Goal: Task Accomplishment & Management: Manage account settings

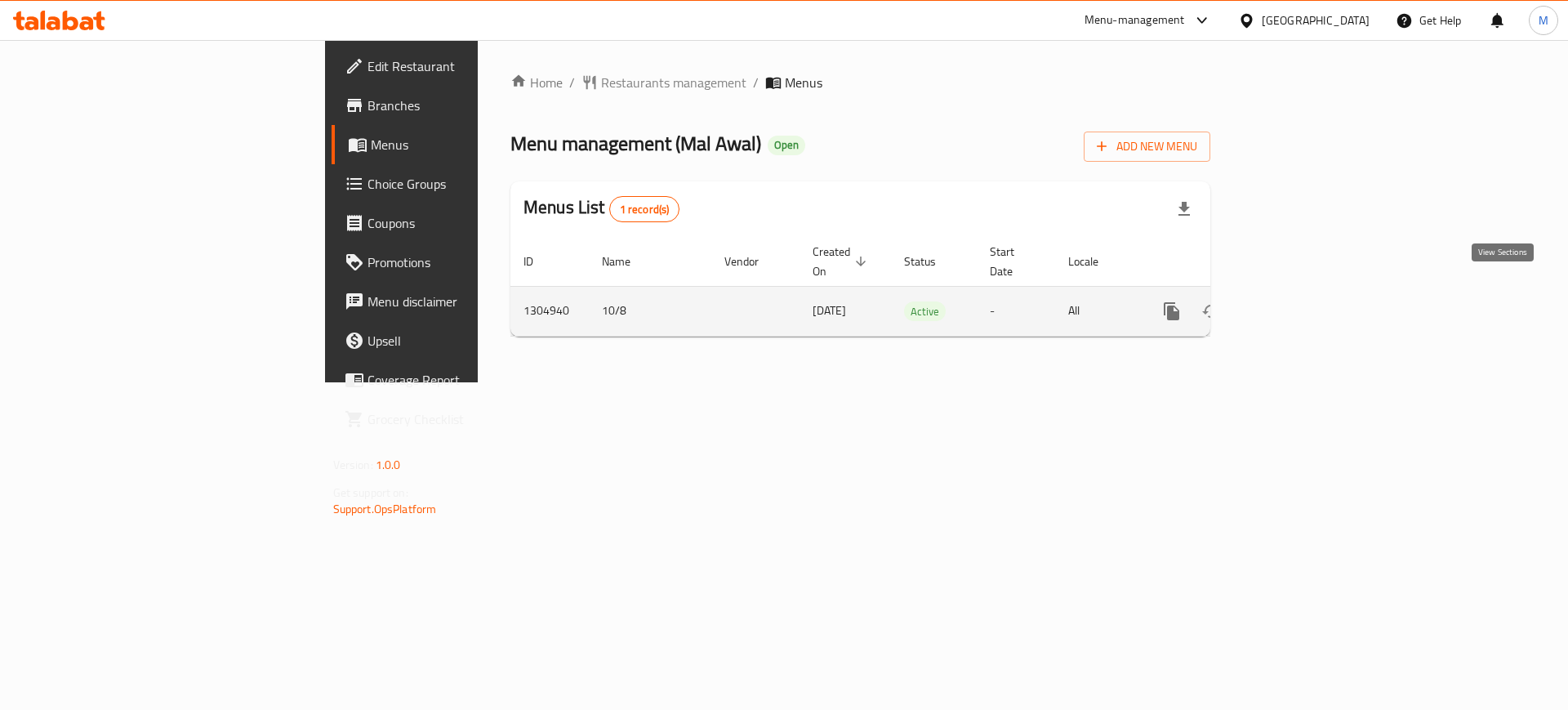
click at [1310, 304] on link "enhanced table" at bounding box center [1290, 311] width 39 height 39
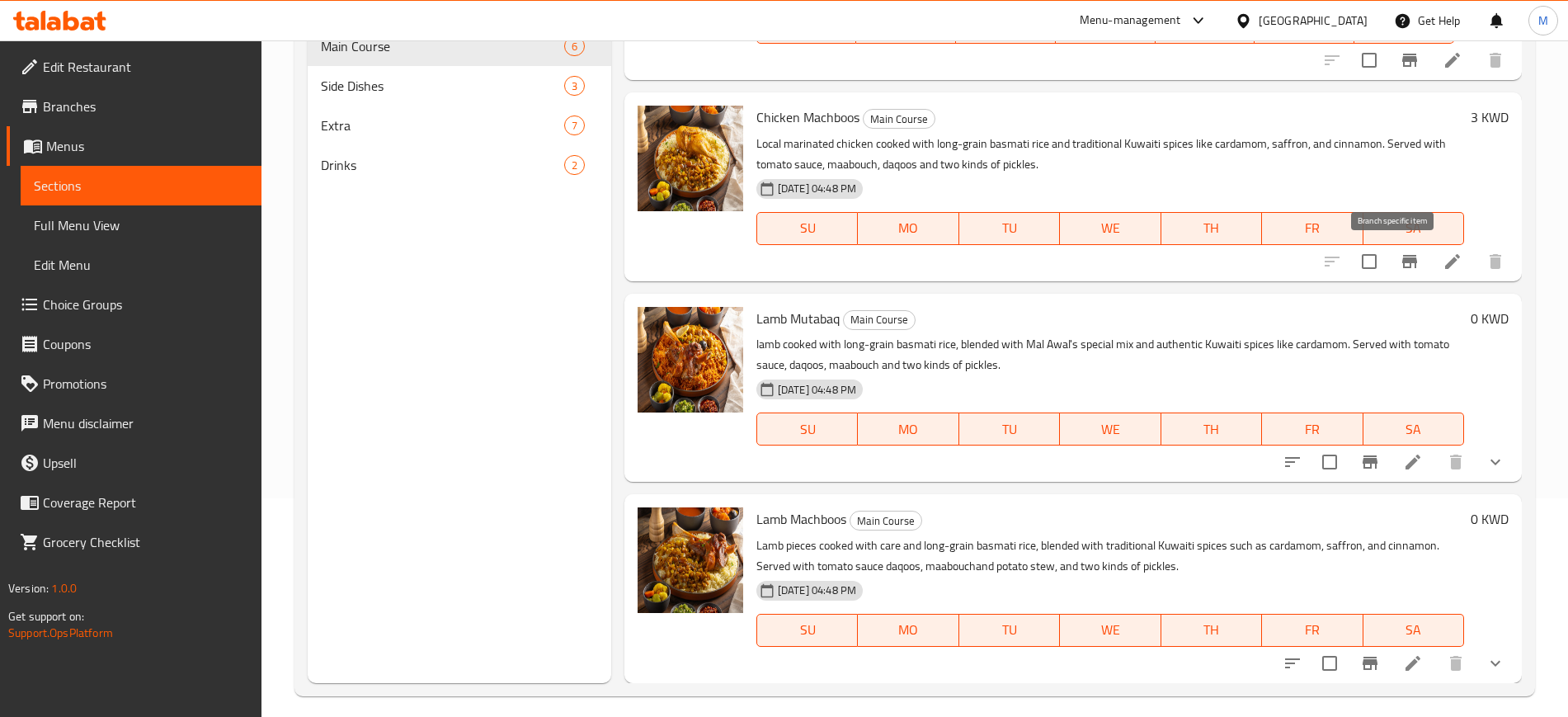
scroll to position [231, 0]
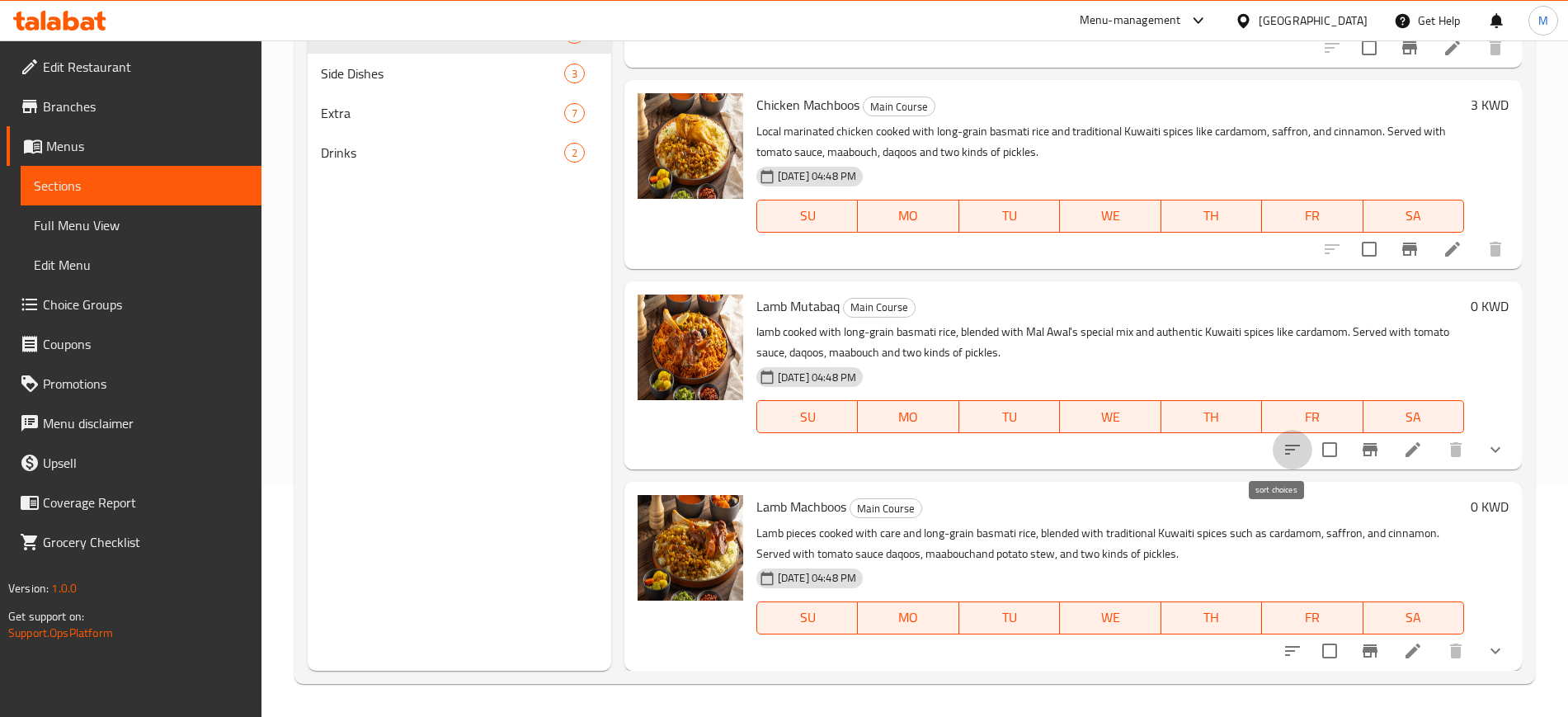
click at [1283, 448] on icon "sort-choices" at bounding box center [1293, 449] width 19 height 19
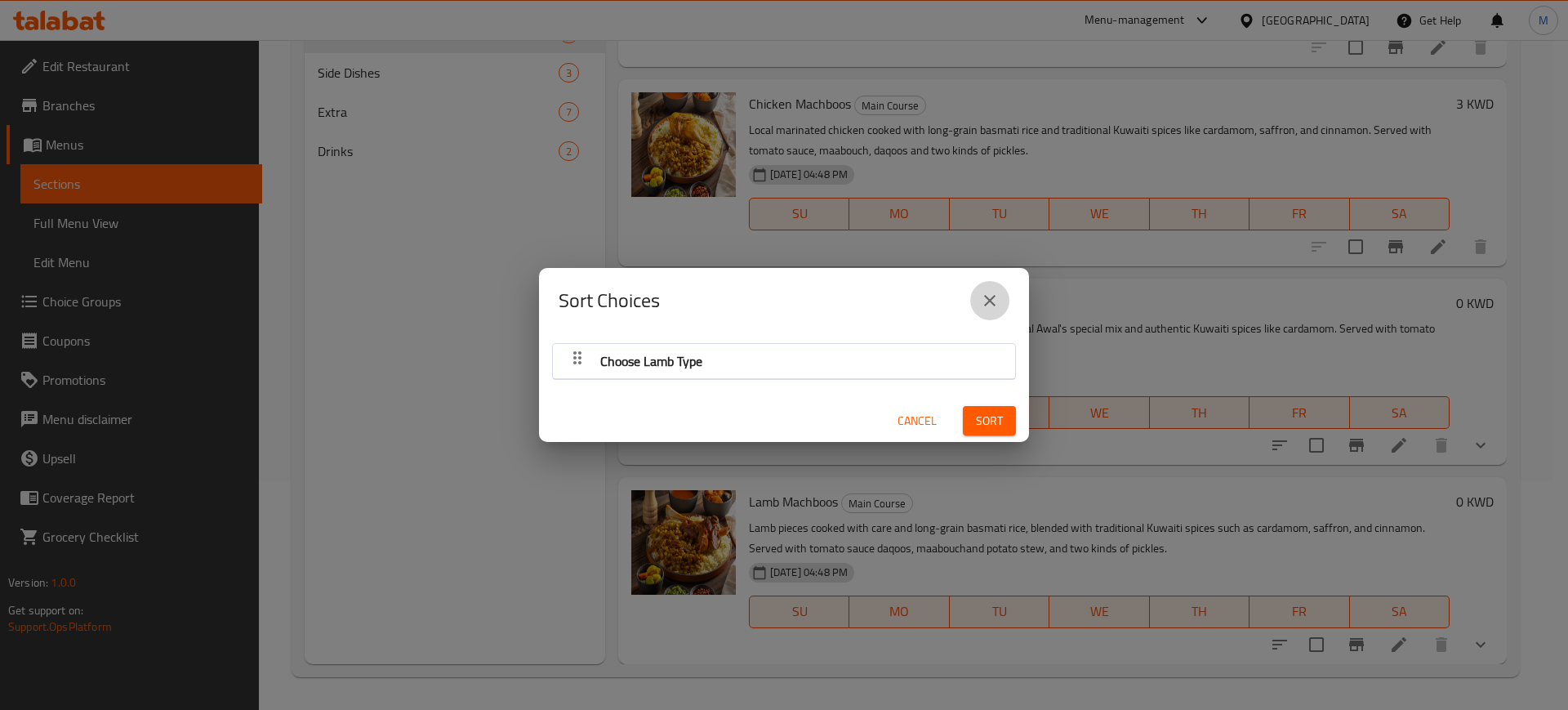
click at [989, 305] on icon "close" at bounding box center [990, 300] width 19 height 19
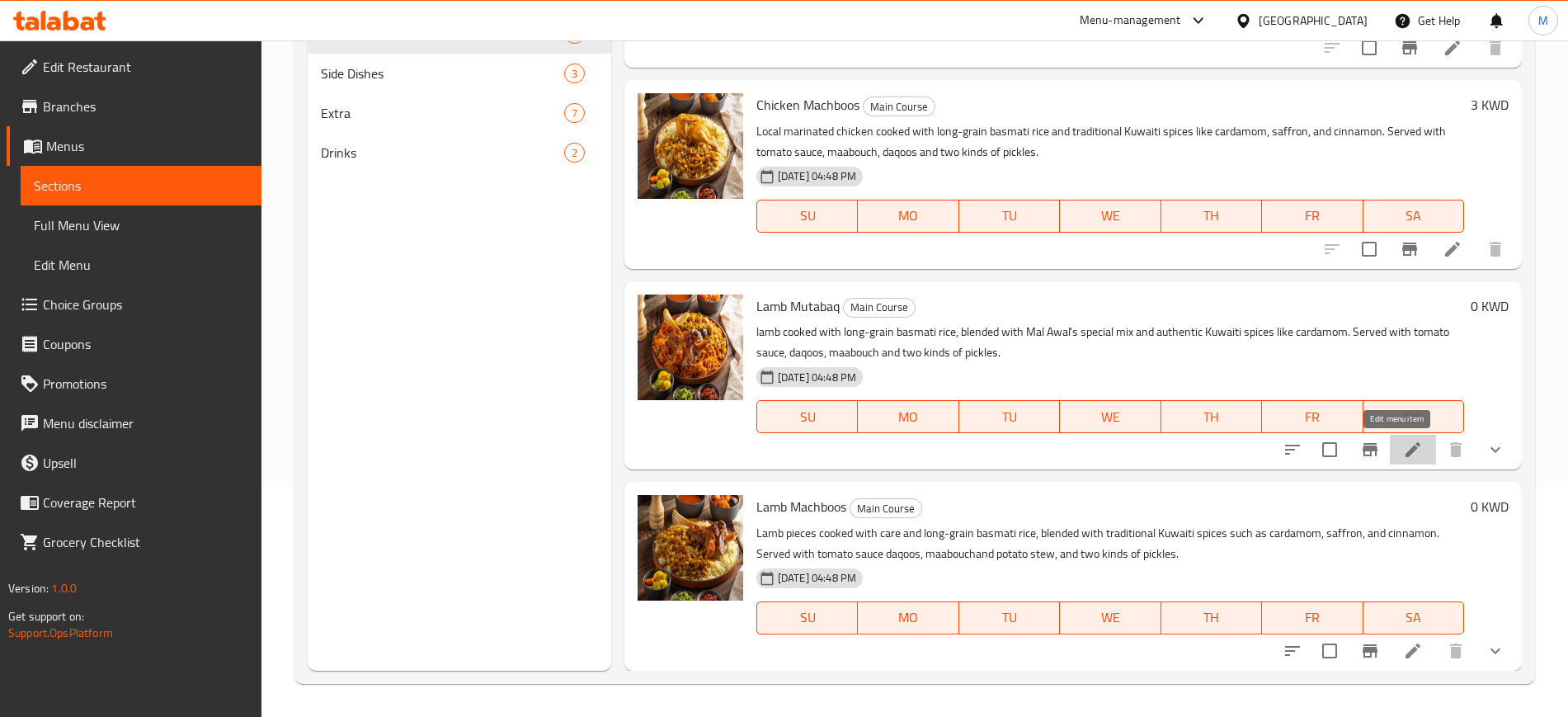
click at [1406, 448] on icon at bounding box center [1412, 449] width 14 height 14
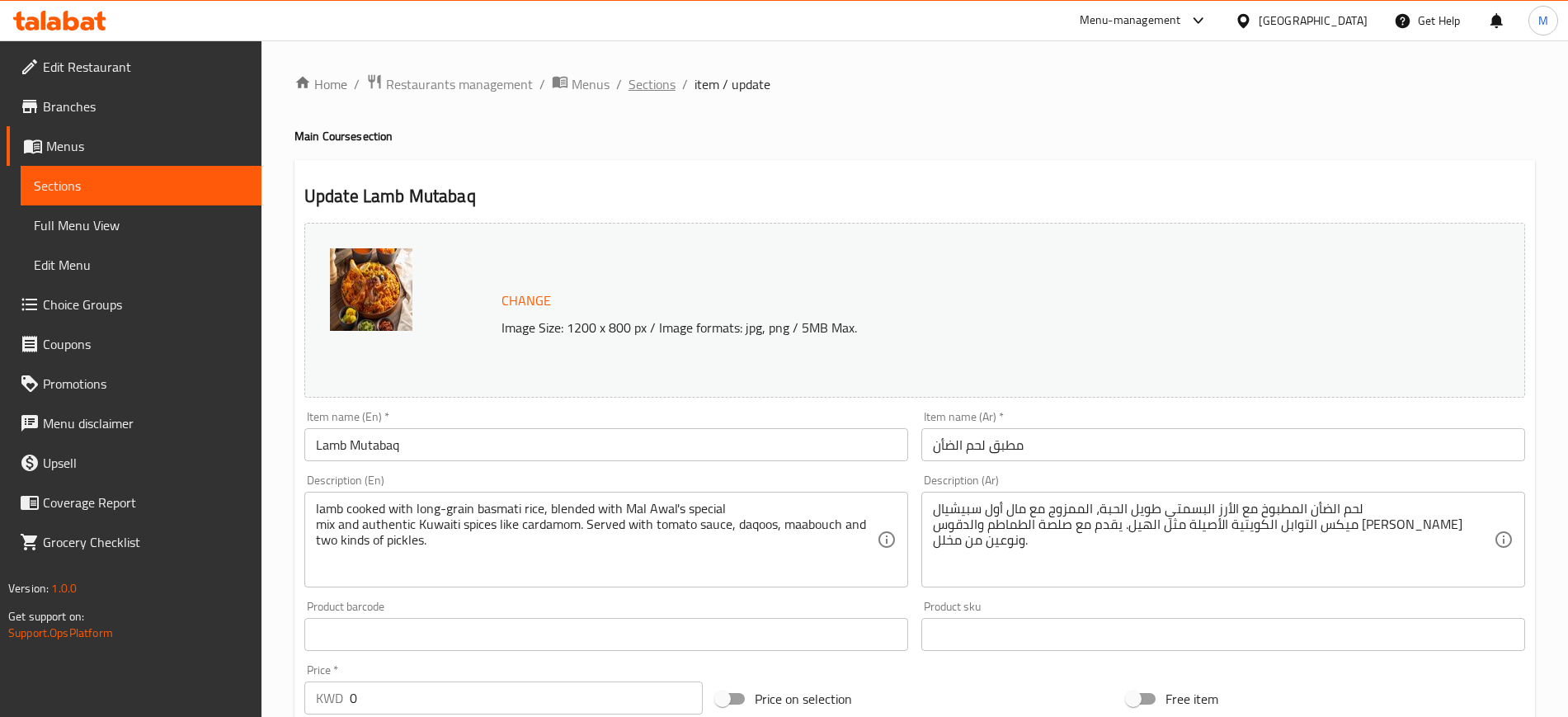
click at [666, 89] on span "Sections" at bounding box center [652, 84] width 47 height 19
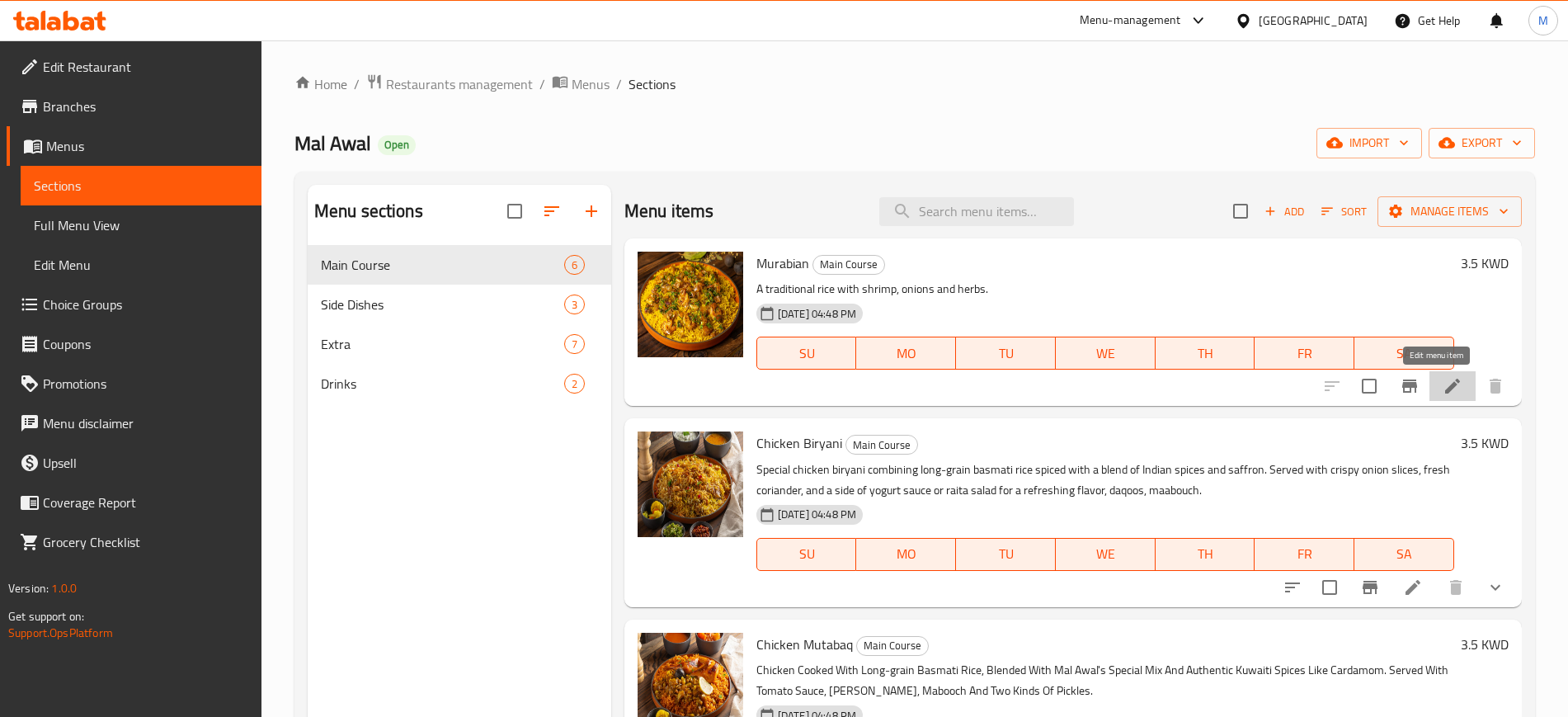
click at [1442, 387] on icon at bounding box center [1452, 386] width 19 height 19
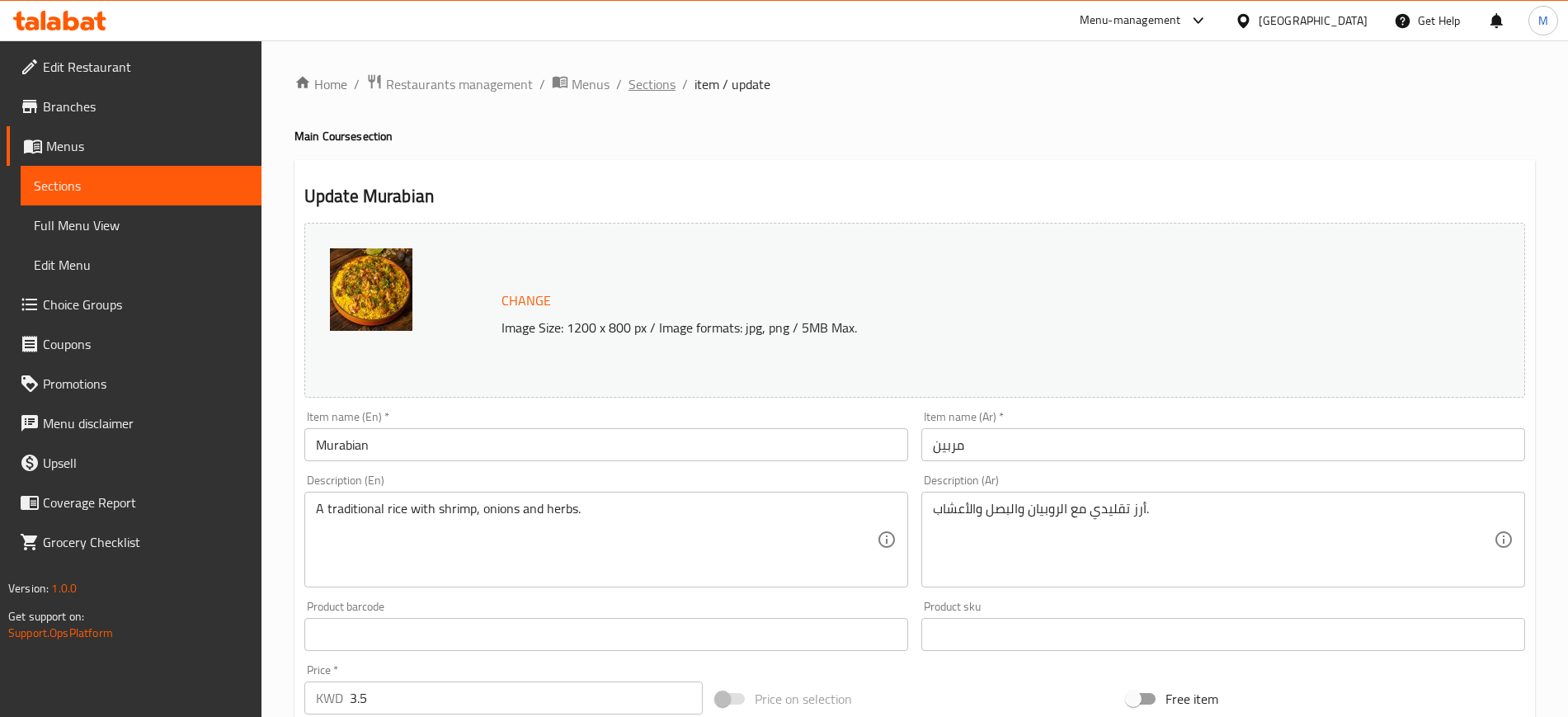
click at [648, 90] on span "Sections" at bounding box center [652, 84] width 47 height 19
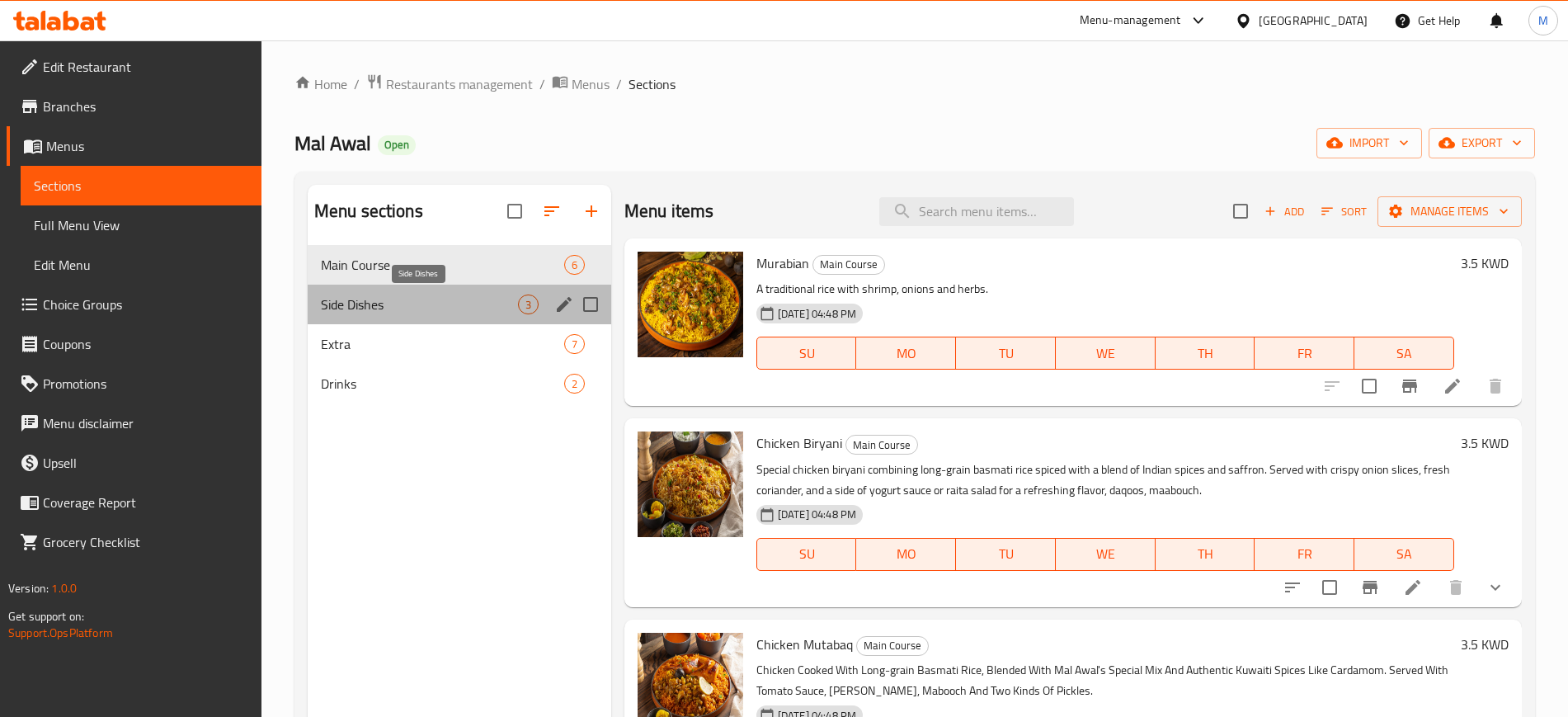
click at [470, 297] on span "Side Dishes" at bounding box center [419, 304] width 197 height 19
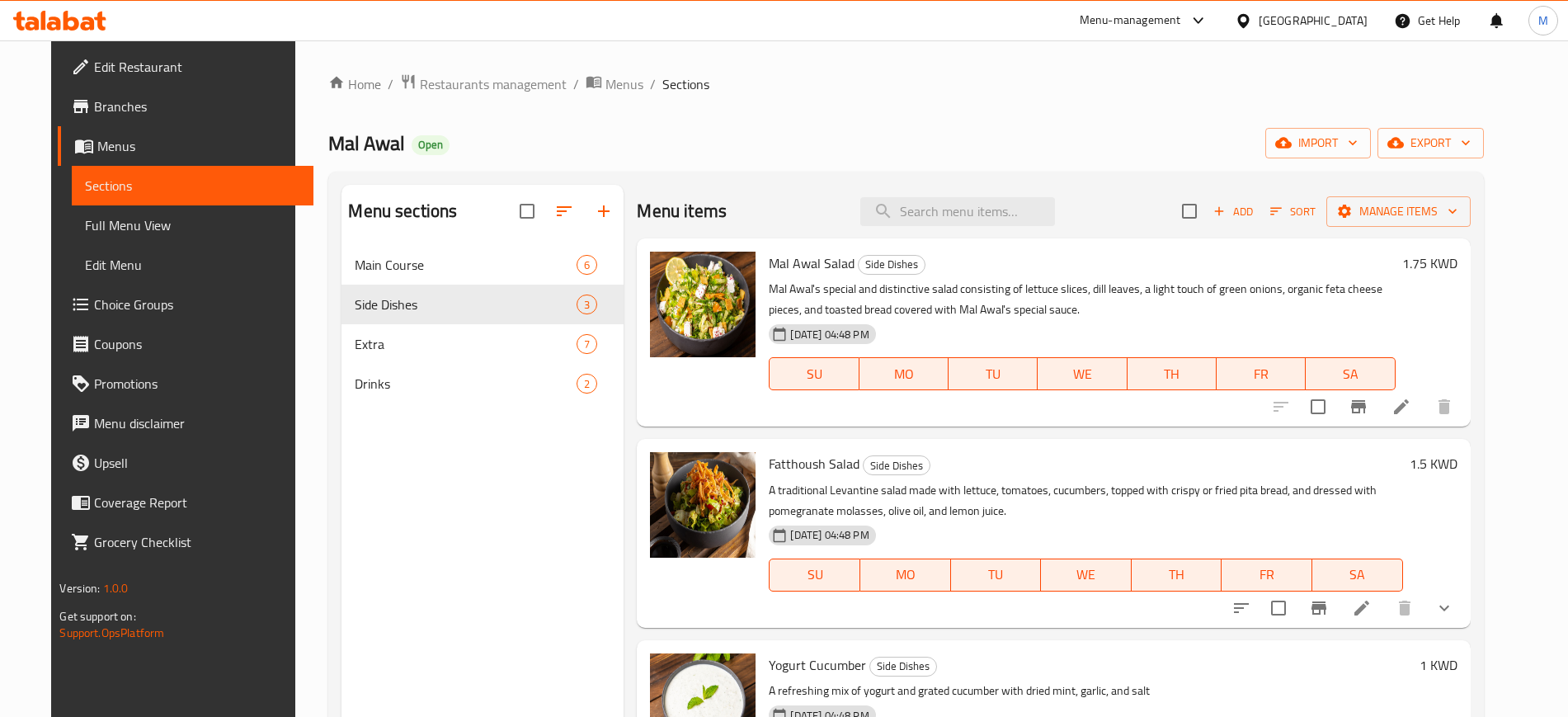
scroll to position [231, 0]
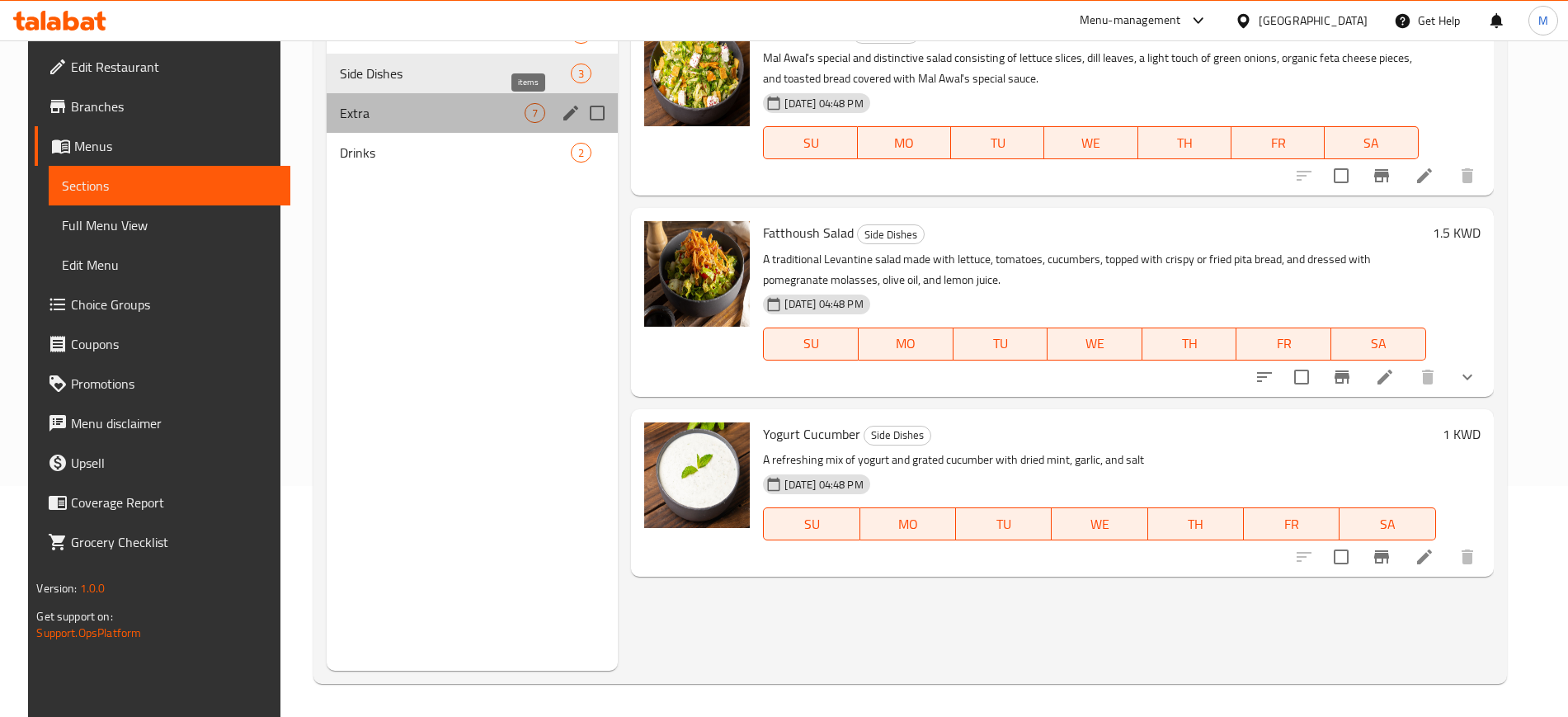
click at [533, 105] on span "7" at bounding box center [535, 113] width 19 height 15
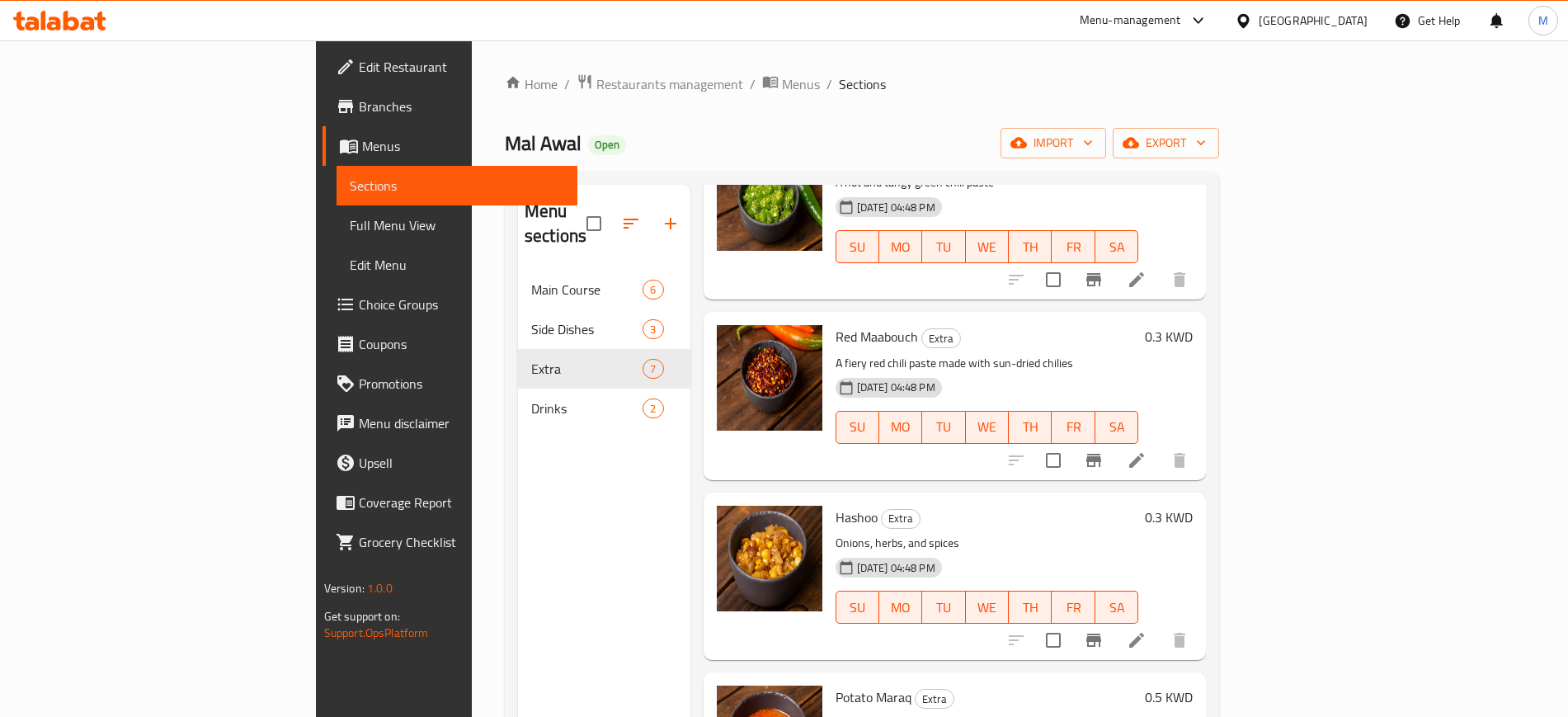
scroll to position [494, 0]
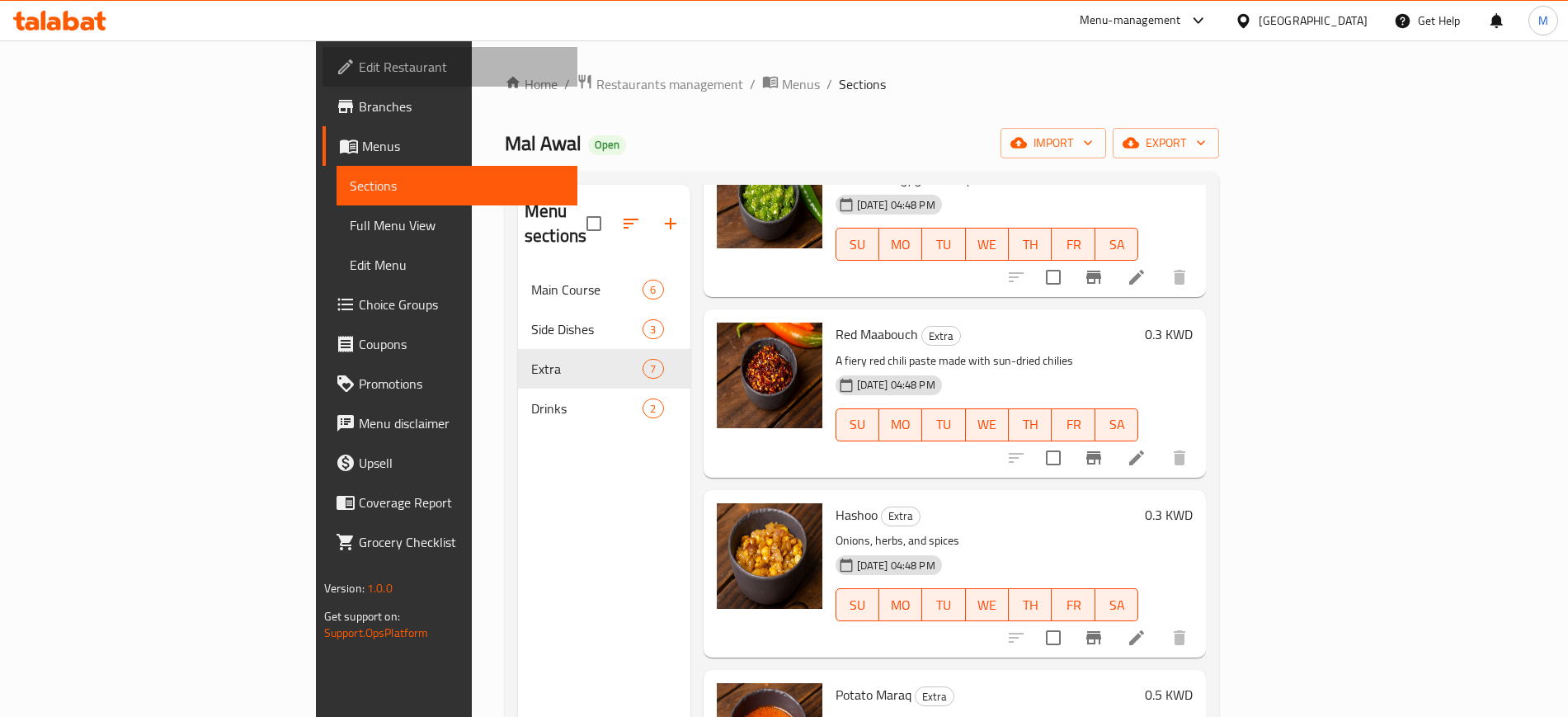
click at [358, 71] on span "Edit Restaurant" at bounding box center [461, 67] width 206 height 19
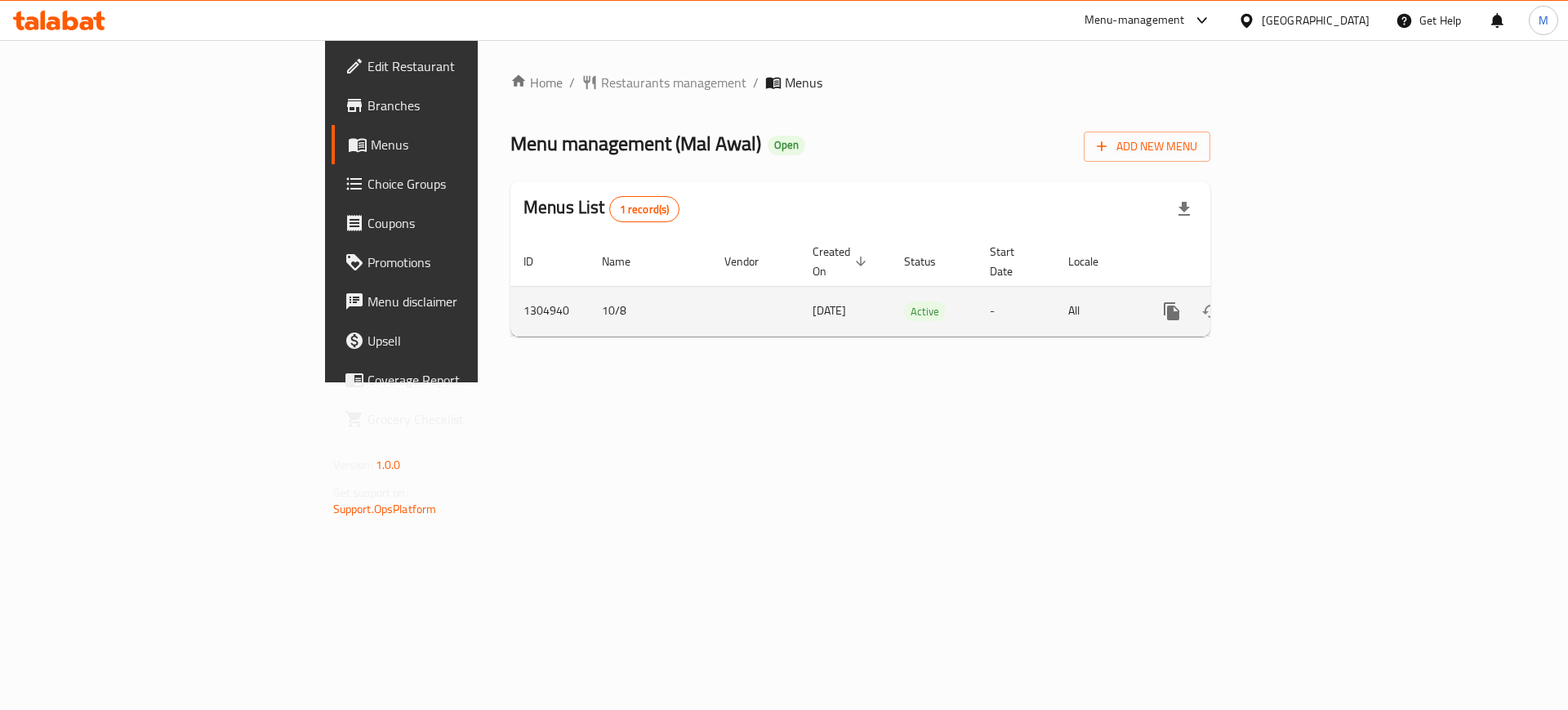
click at [1299, 301] on icon "enhanced table" at bounding box center [1290, 311] width 19 height 19
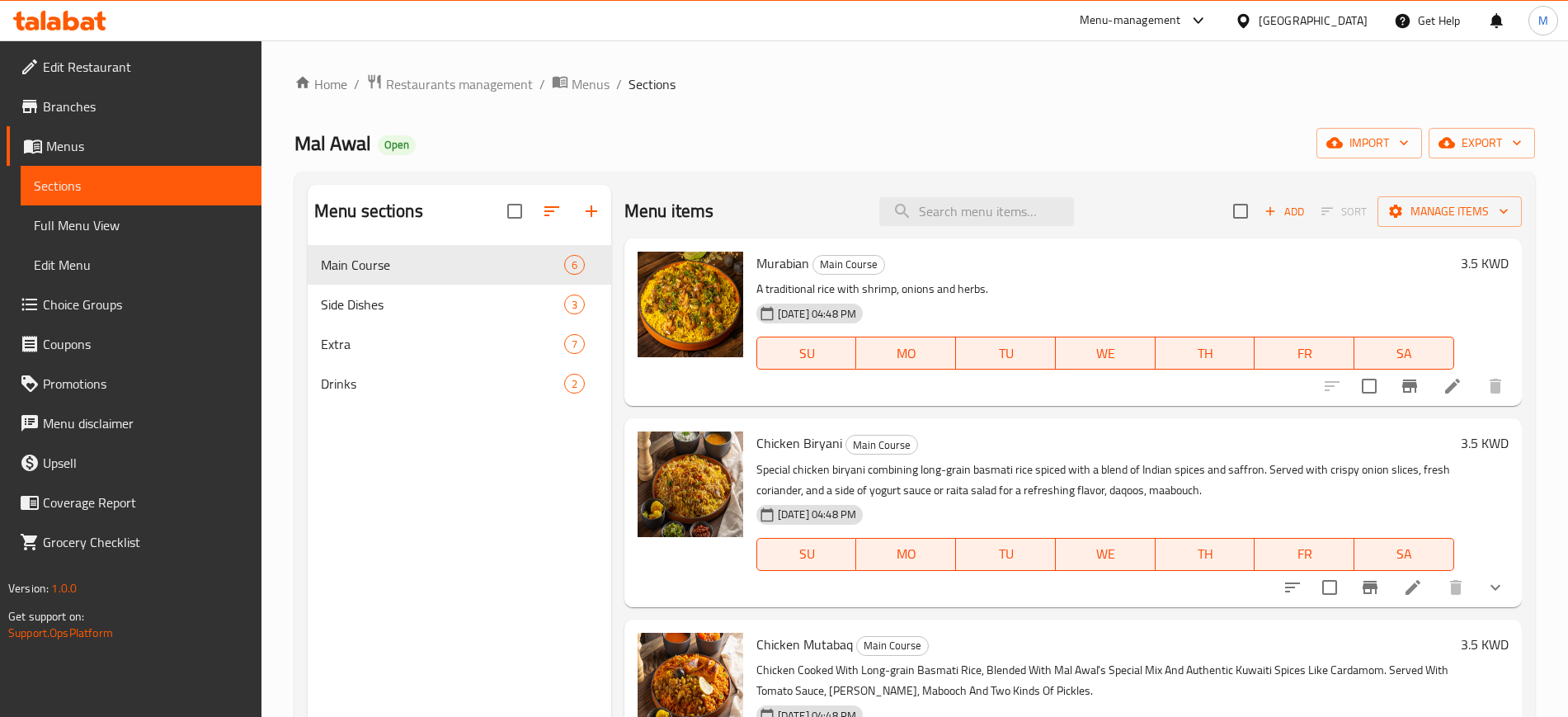
click at [986, 258] on h6 "Murabian Main Course" at bounding box center [1105, 263] width 698 height 23
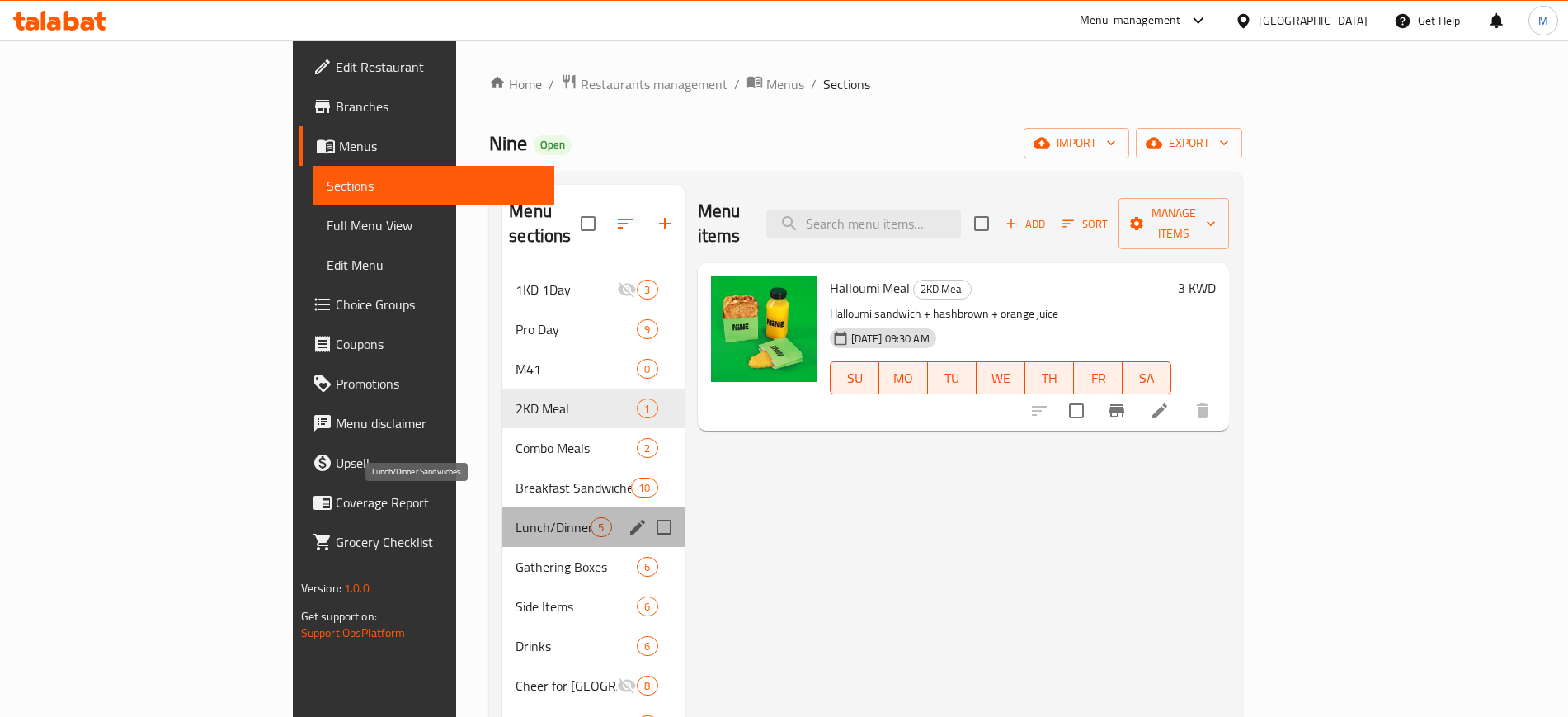
click at [516, 517] on span "Lunch/Dinner Sandwiches" at bounding box center [554, 527] width 75 height 19
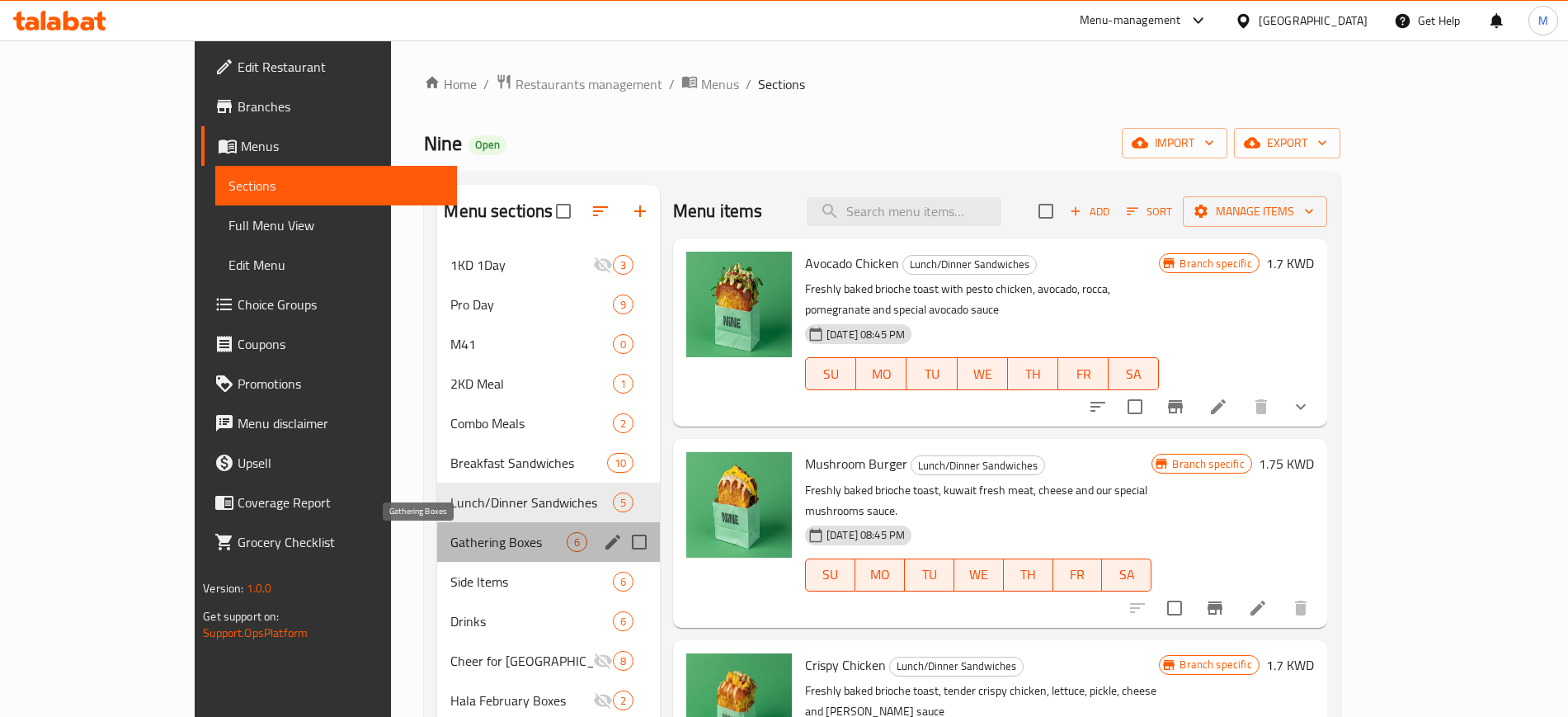
click at [450, 542] on span "Gathering Boxes" at bounding box center [508, 542] width 116 height 19
